Goal: Find contact information: Find contact information

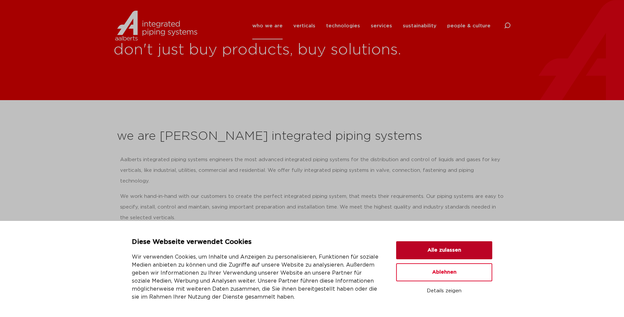
click at [376, 212] on button "Alle zulassen" at bounding box center [444, 250] width 96 height 18
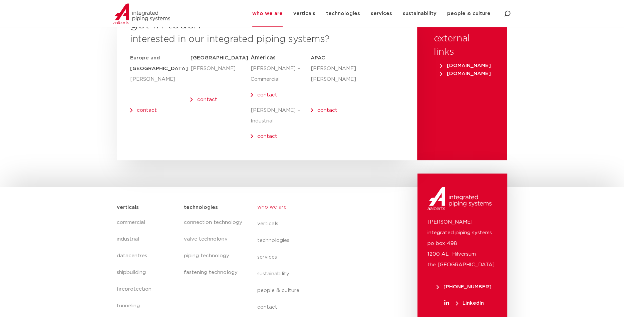
scroll to position [2731, 0]
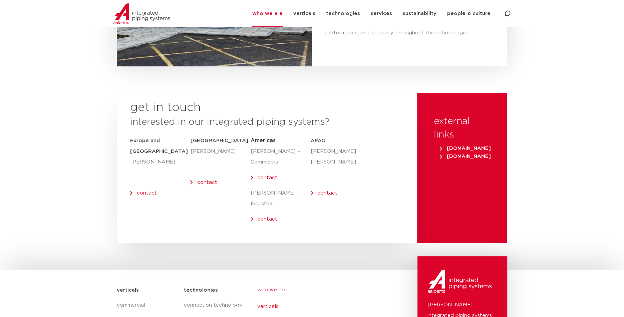
scroll to position [2731, 0]
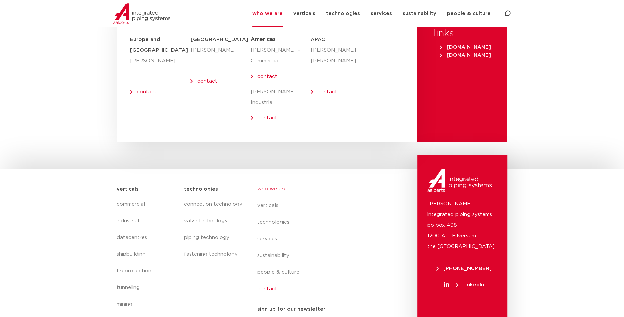
click at [264, 281] on link "contact" at bounding box center [318, 289] width 122 height 17
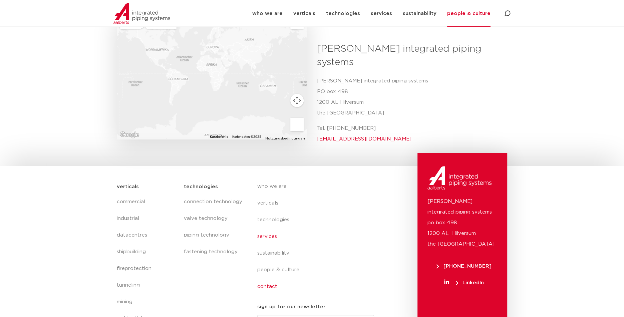
scroll to position [261, 0]
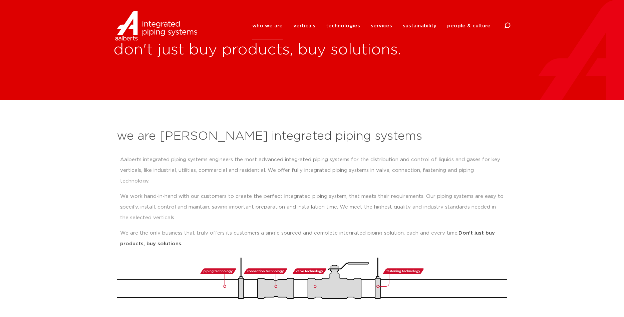
scroll to position [2731, 0]
